Goal: Learn about a topic: Learn about a topic

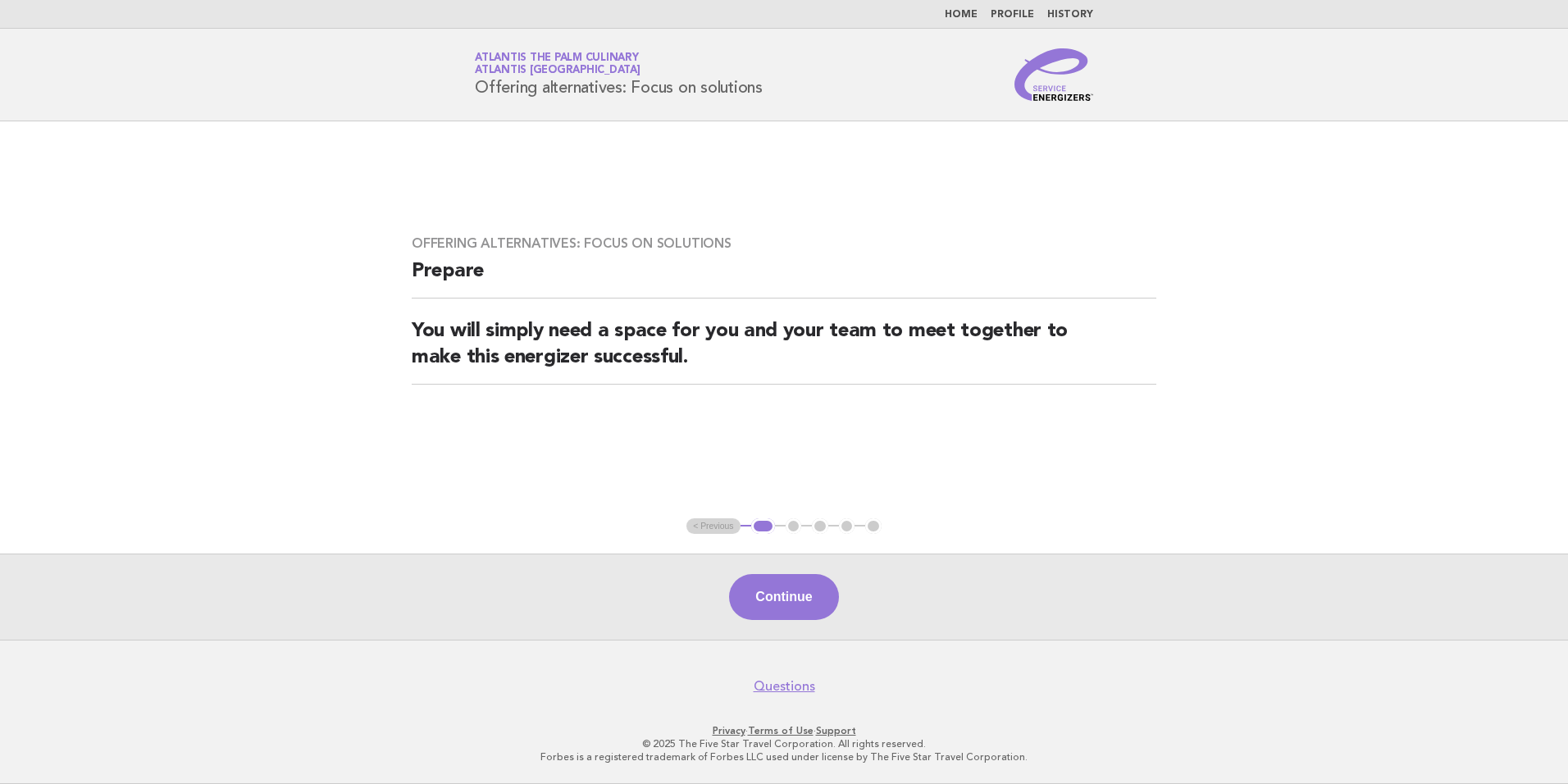
click at [960, 20] on li "Home" at bounding box center [962, 14] width 33 height 13
click at [964, 17] on link "Home" at bounding box center [962, 14] width 33 height 10
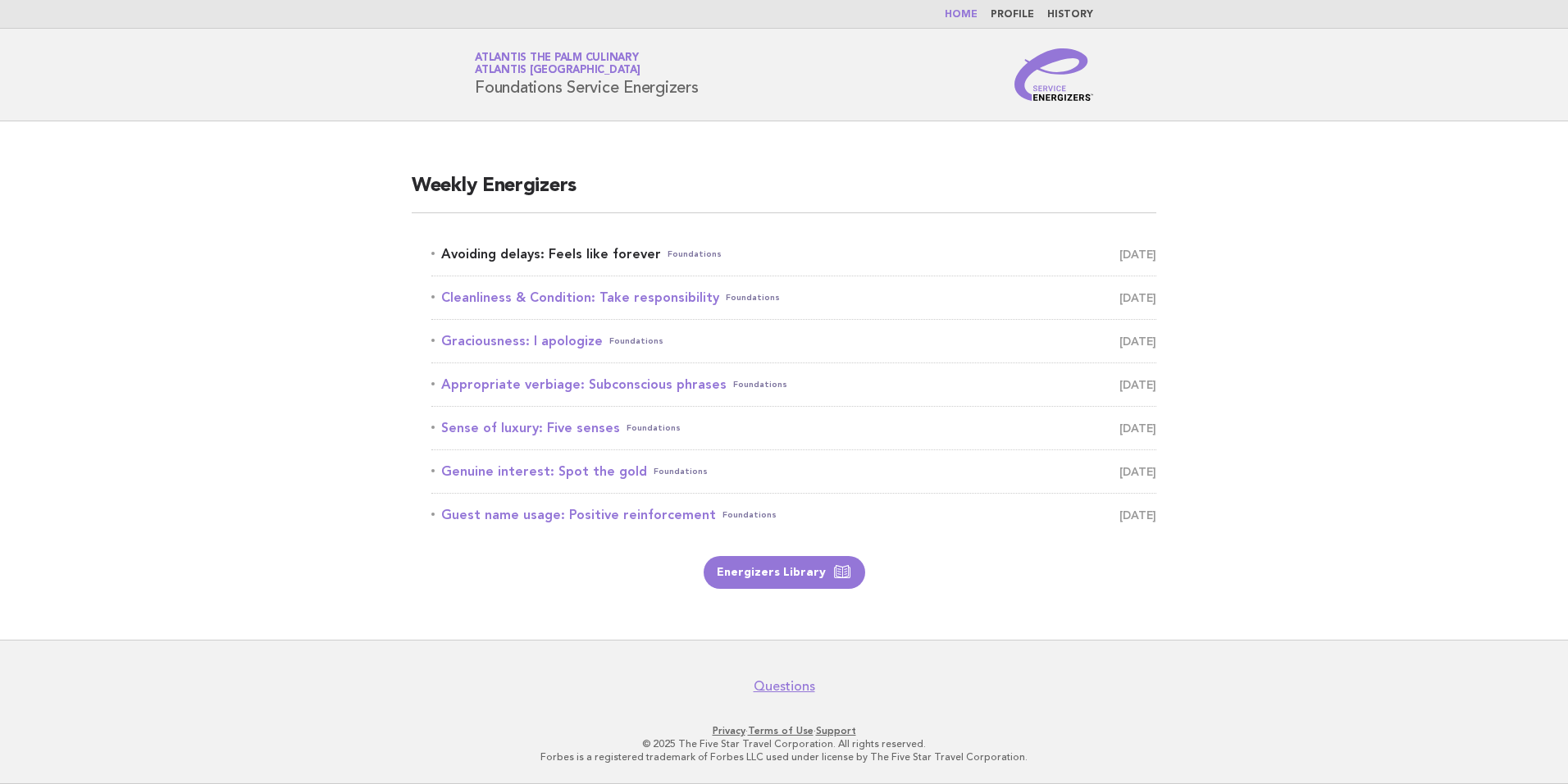
click at [526, 248] on link "Avoiding delays: Feels like forever Foundations September 7" at bounding box center [794, 254] width 725 height 23
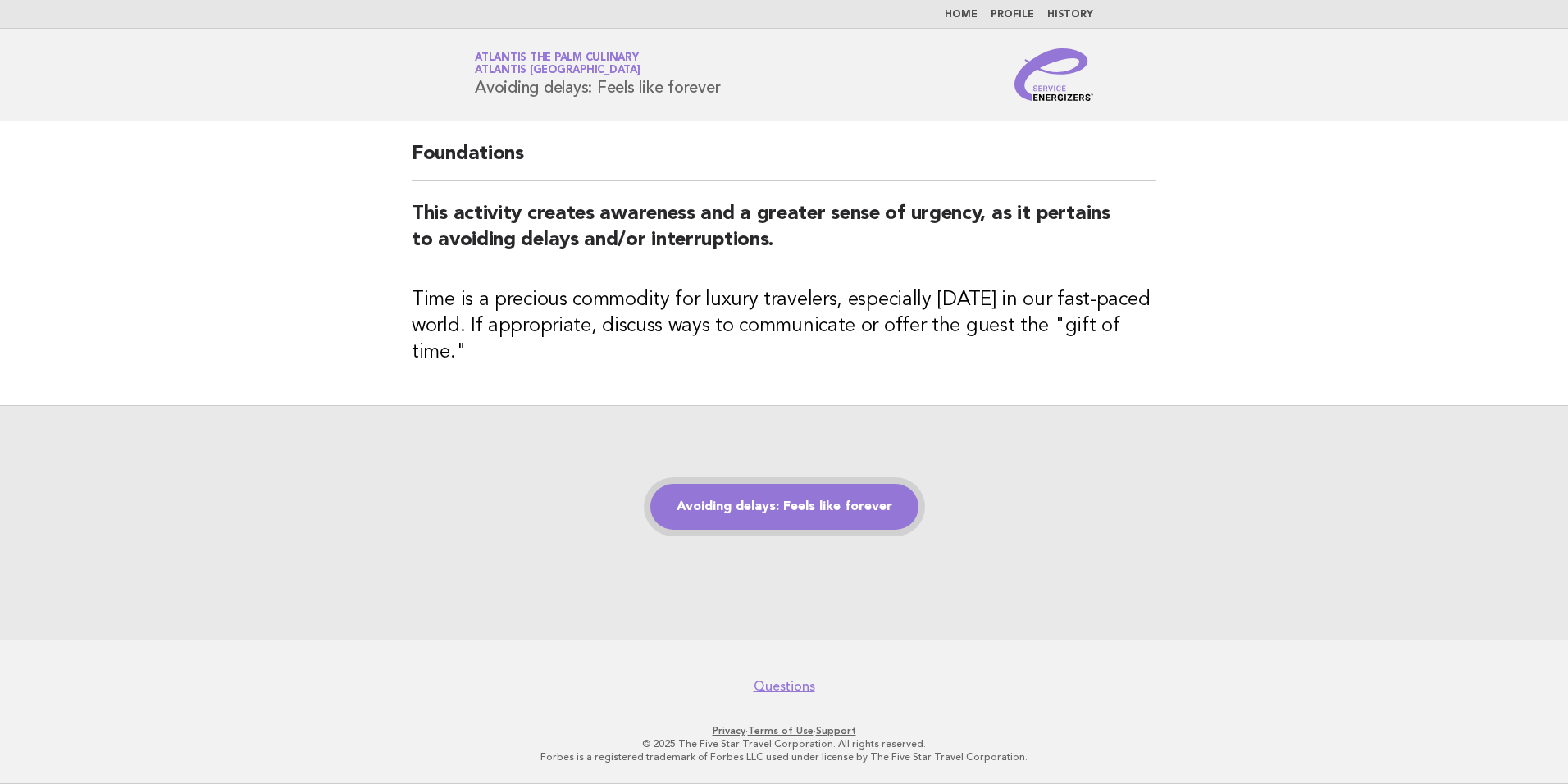
click at [768, 513] on link "Avoiding delays: Feels like forever" at bounding box center [784, 506] width 268 height 46
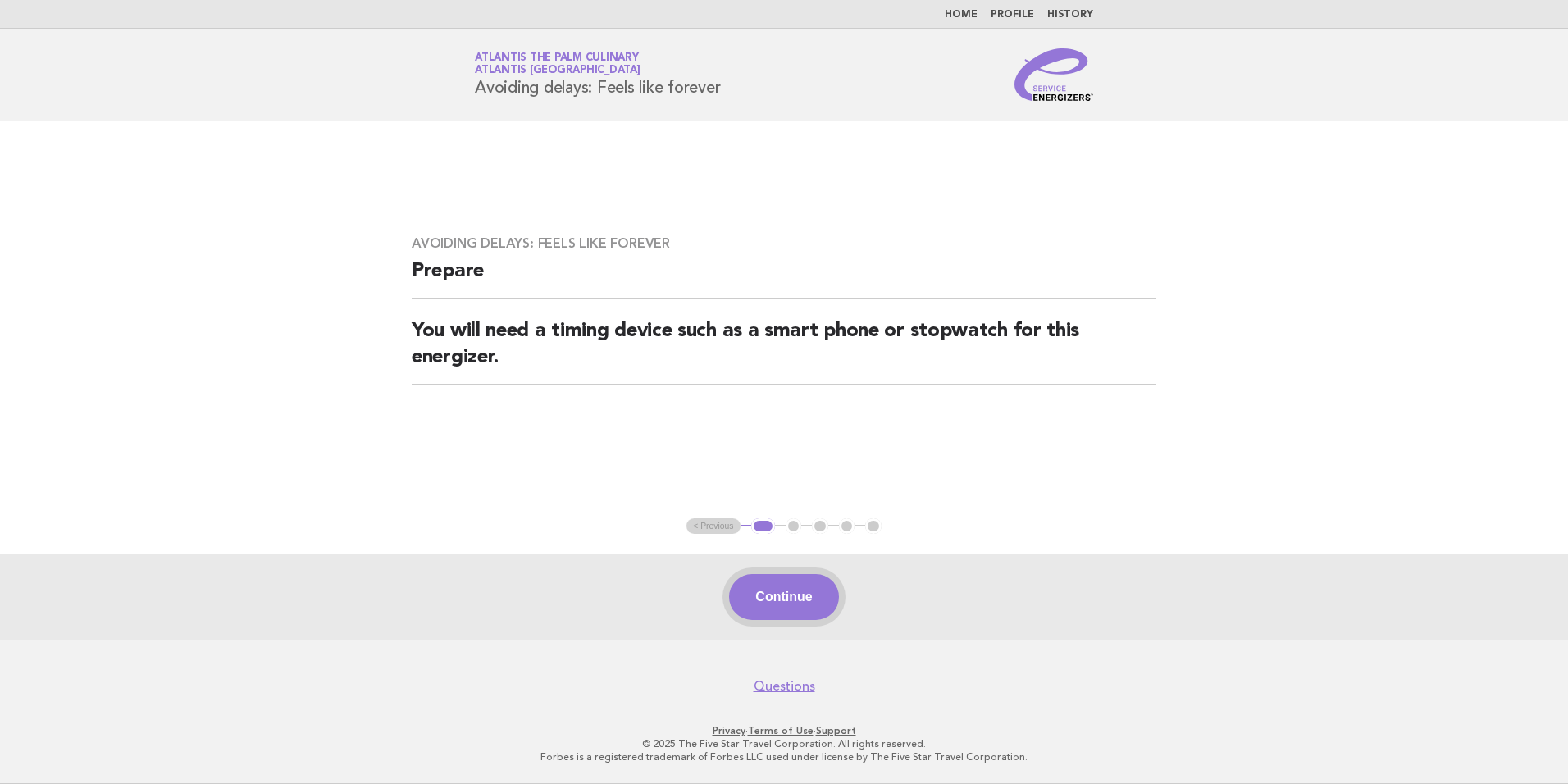
click at [784, 594] on button "Continue" at bounding box center [784, 596] width 109 height 46
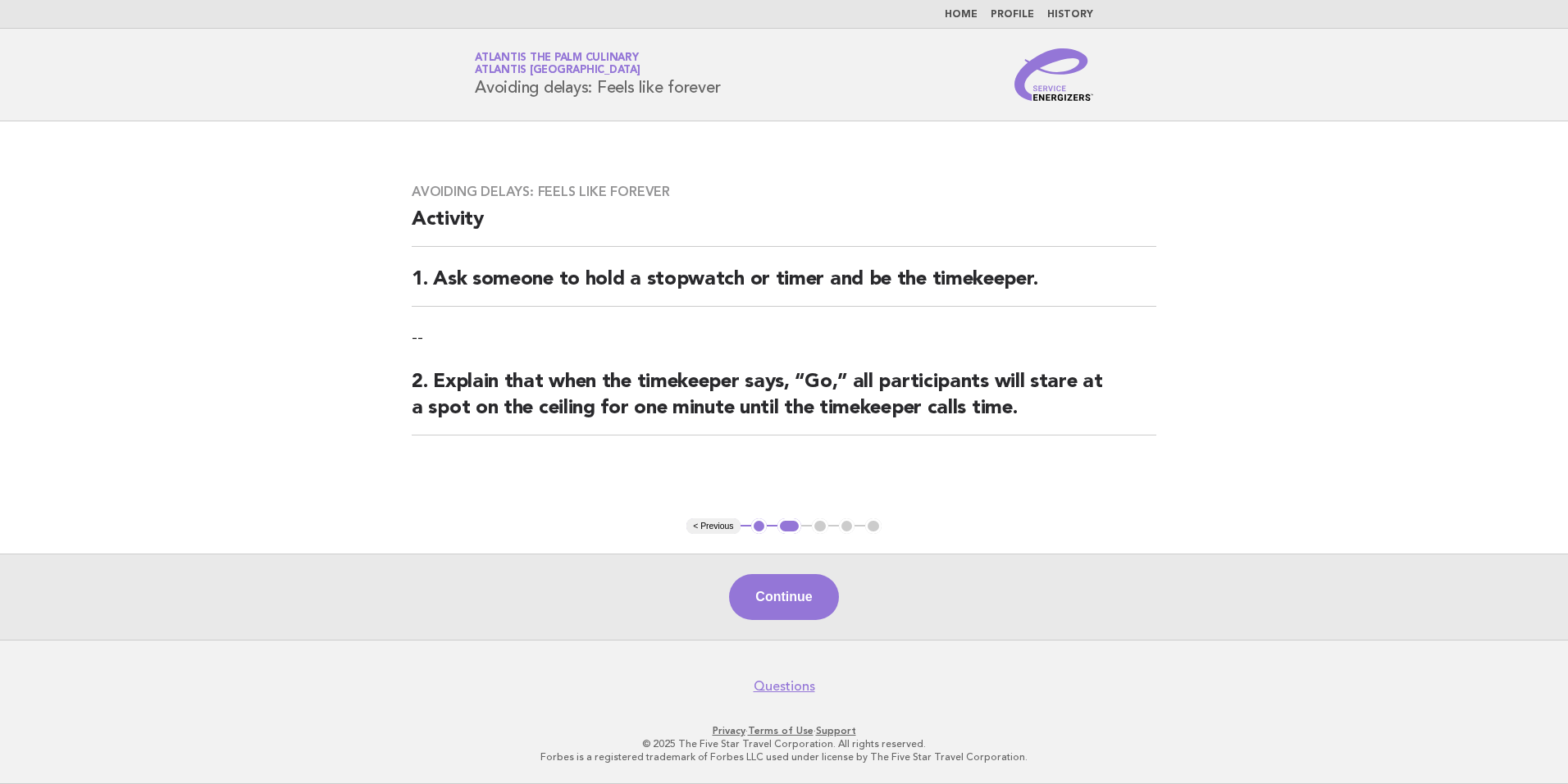
click at [784, 594] on button "Continue" at bounding box center [784, 596] width 109 height 46
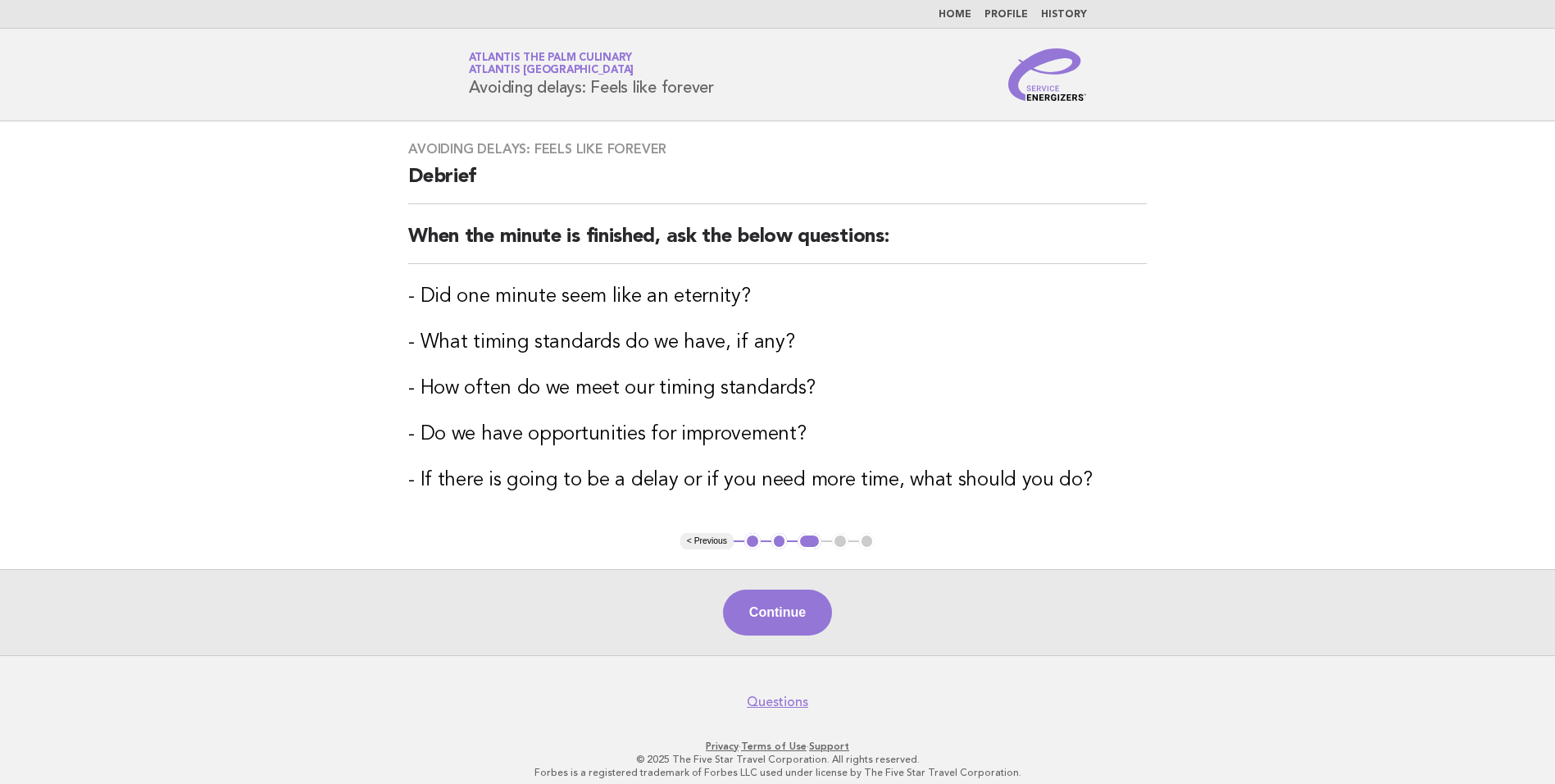
click at [784, 594] on button "Continue" at bounding box center [777, 612] width 109 height 46
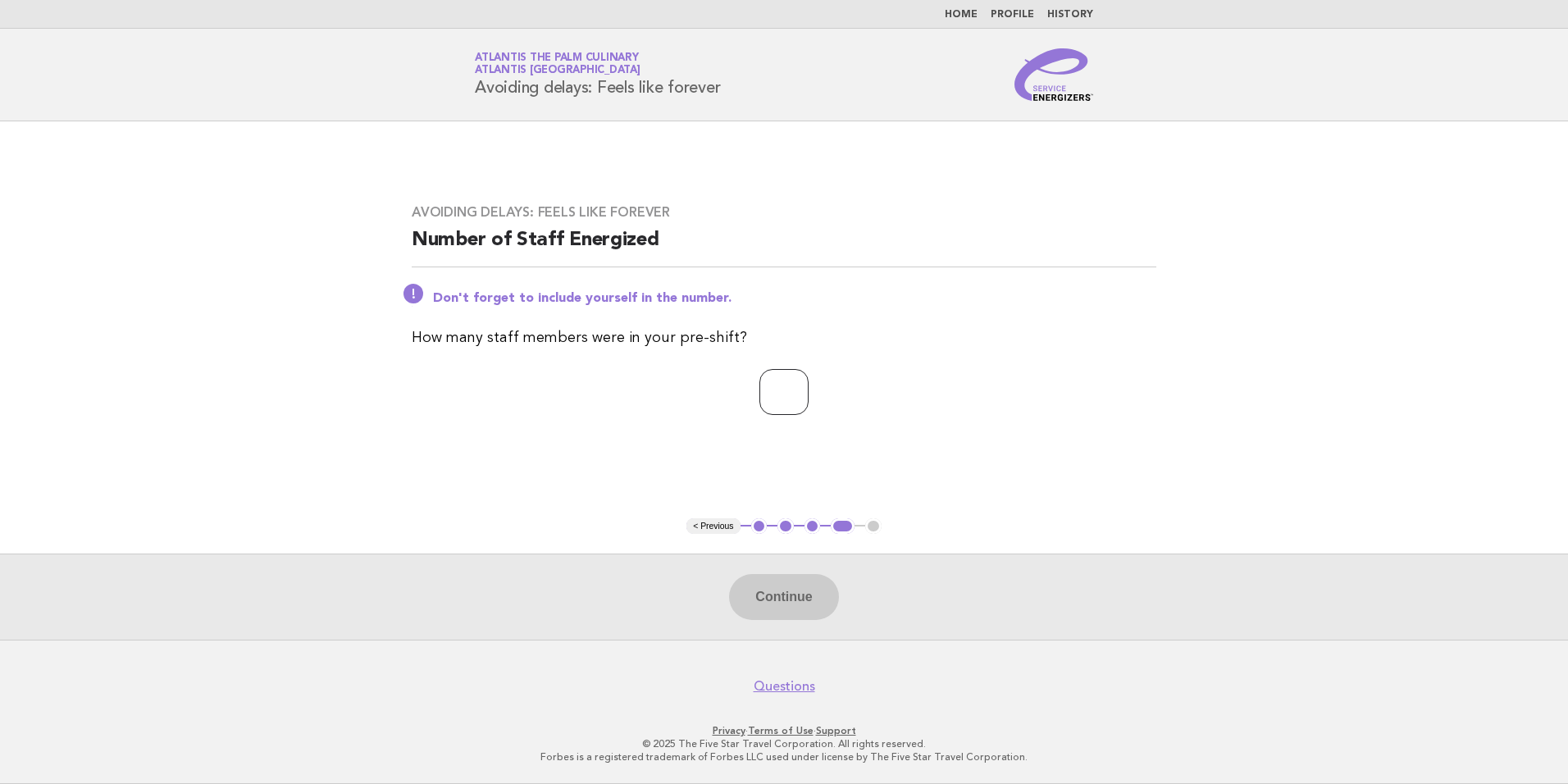
click at [759, 393] on input "number" at bounding box center [784, 392] width 49 height 46
type input "**"
click at [985, 418] on div "Avoiding delays: Feels like forever Number of Staff Energized Don't forget to i…" at bounding box center [784, 319] width 784 height 270
click at [799, 582] on button "Continue" at bounding box center [784, 596] width 109 height 46
